Goal: Task Accomplishment & Management: Use online tool/utility

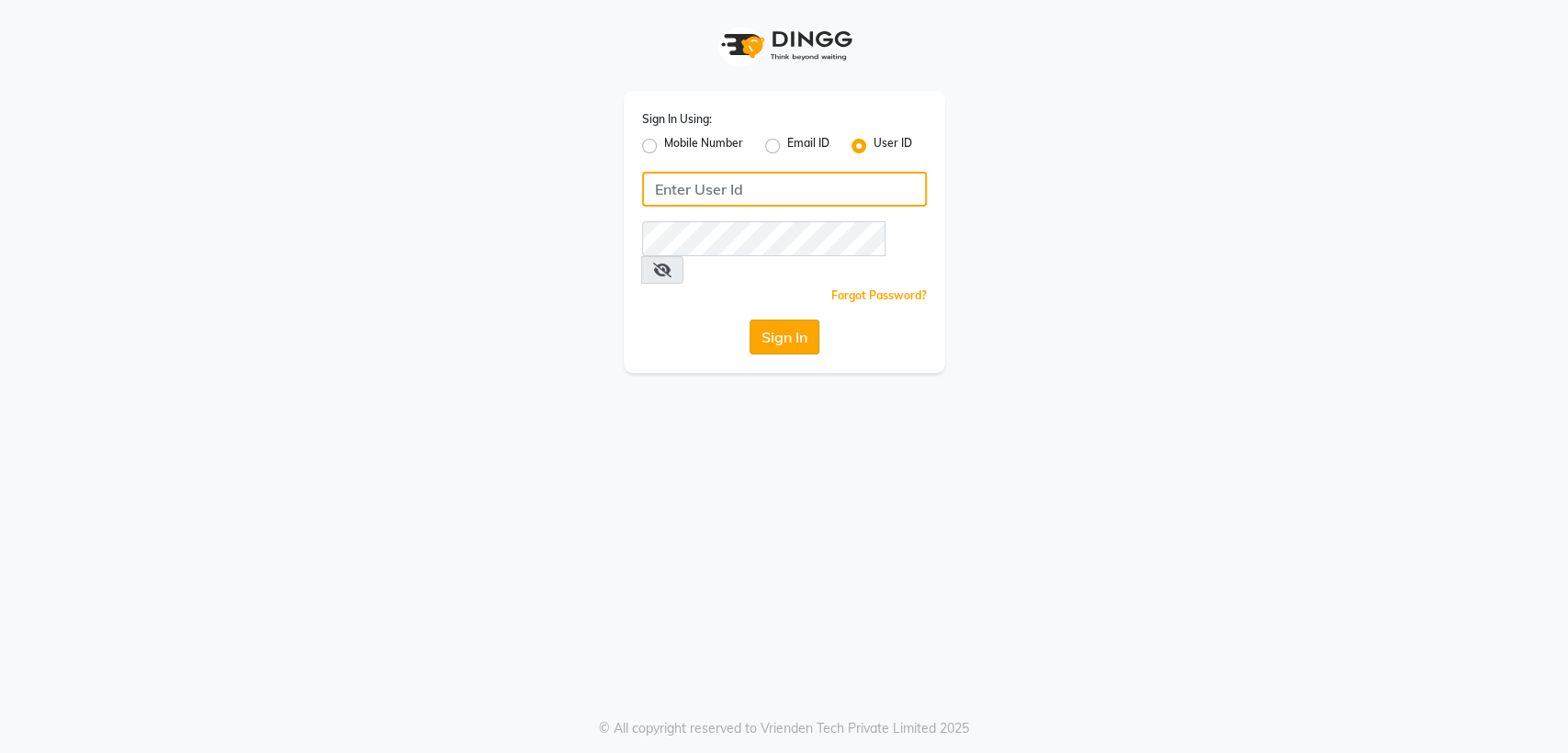
type input "glamhub"
click at [814, 320] on button "Sign In" at bounding box center [784, 337] width 70 height 35
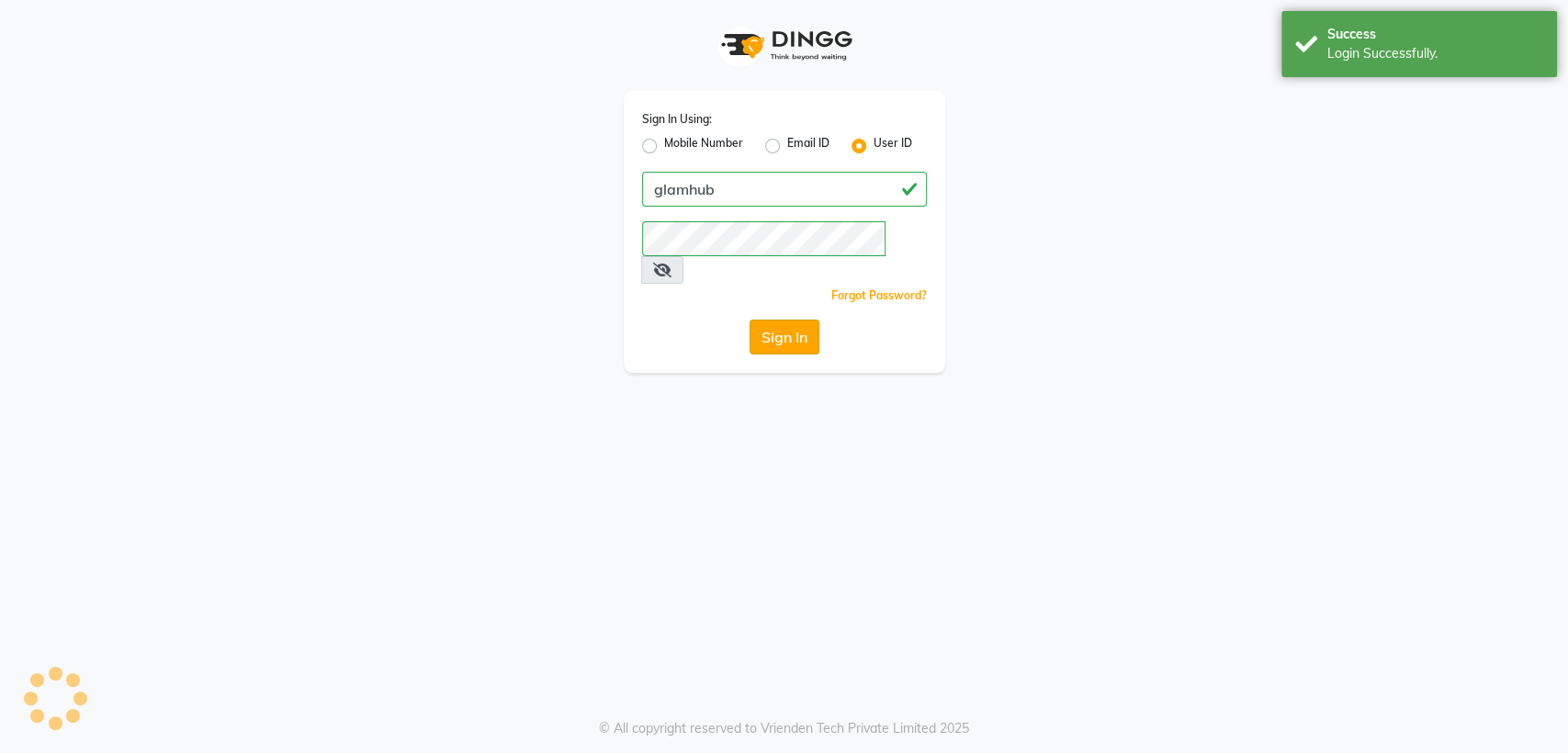
select select "service"
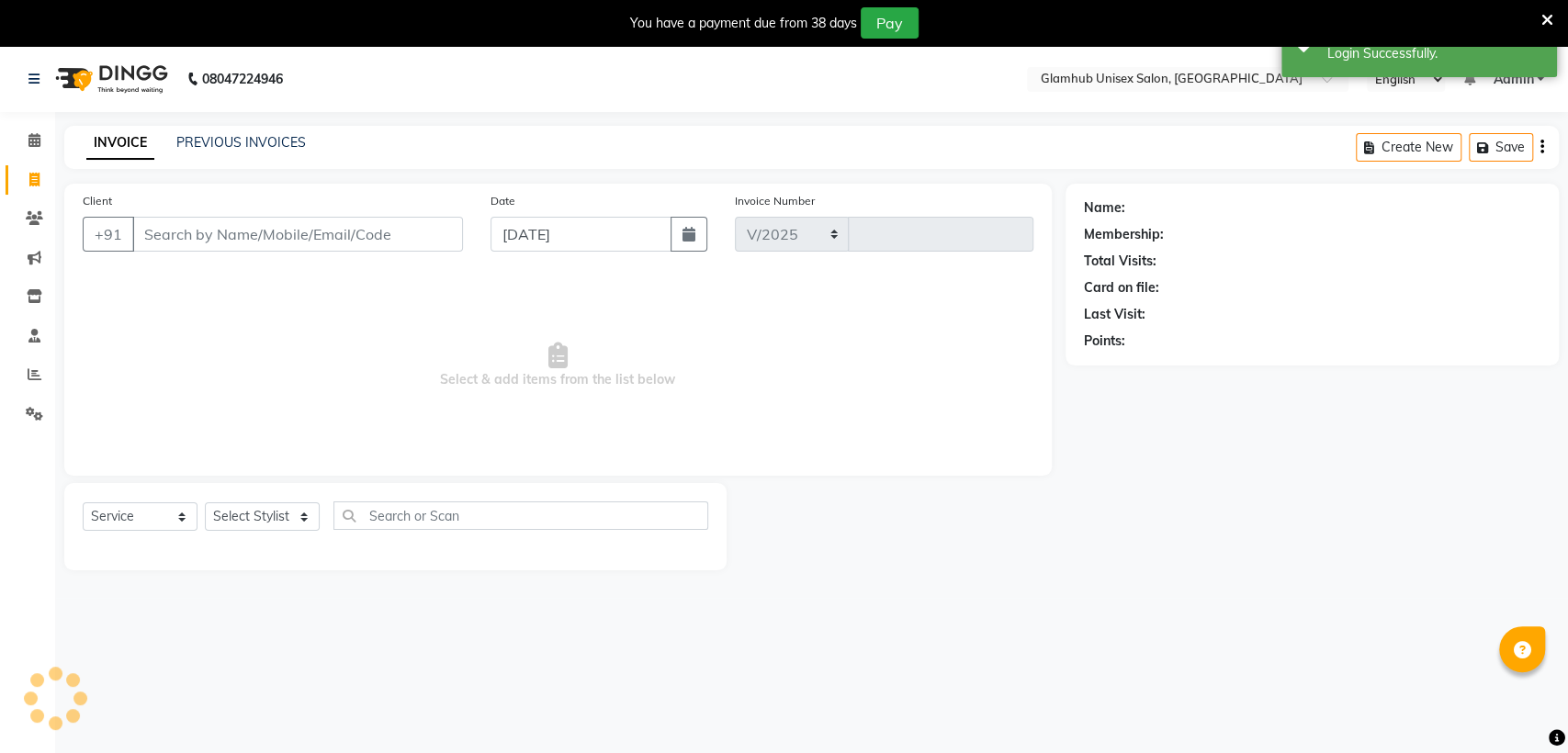
select select "7771"
type input "1365"
